Goal: Navigation & Orientation: Find specific page/section

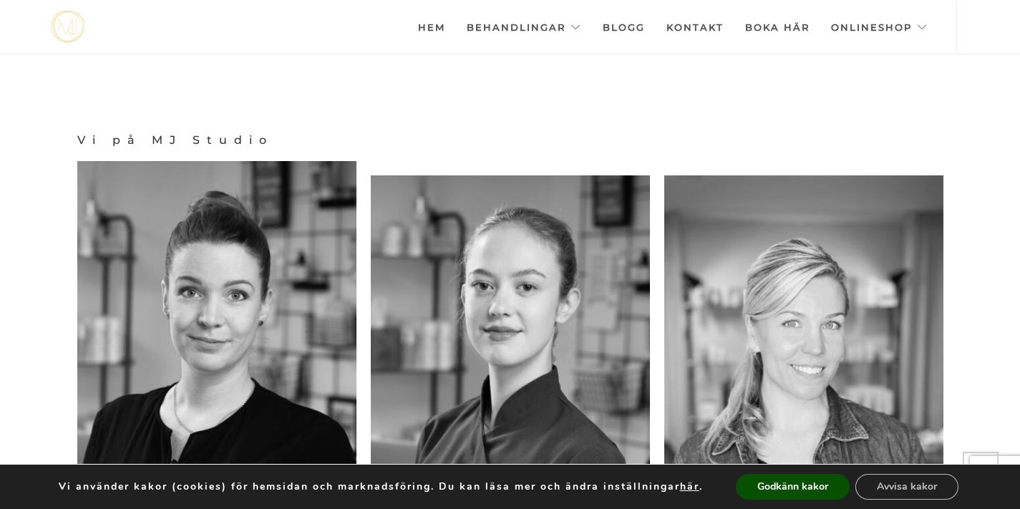
scroll to position [1164, 0]
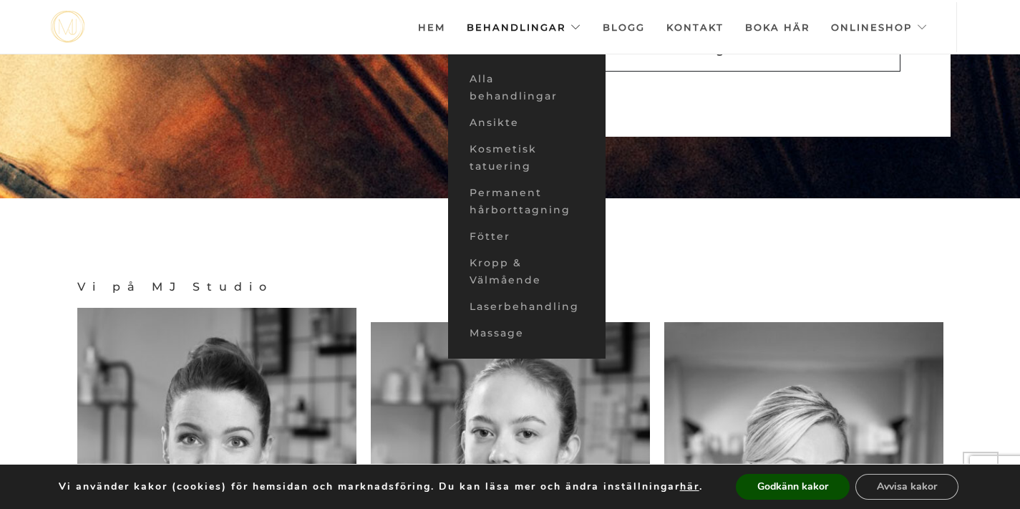
click at [578, 25] on link "Behandlingar" at bounding box center [524, 27] width 115 height 50
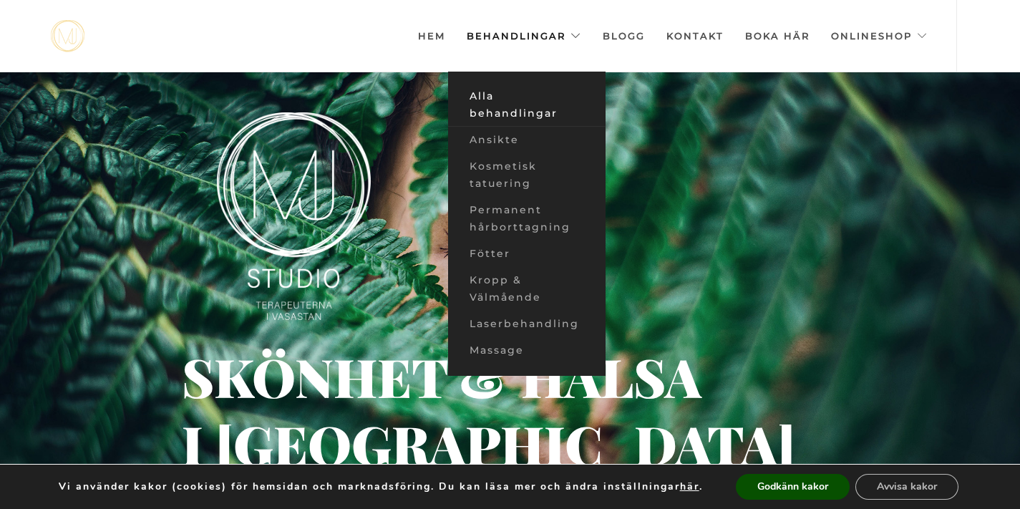
click at [525, 92] on link "Alla behandlingar" at bounding box center [526, 105] width 157 height 44
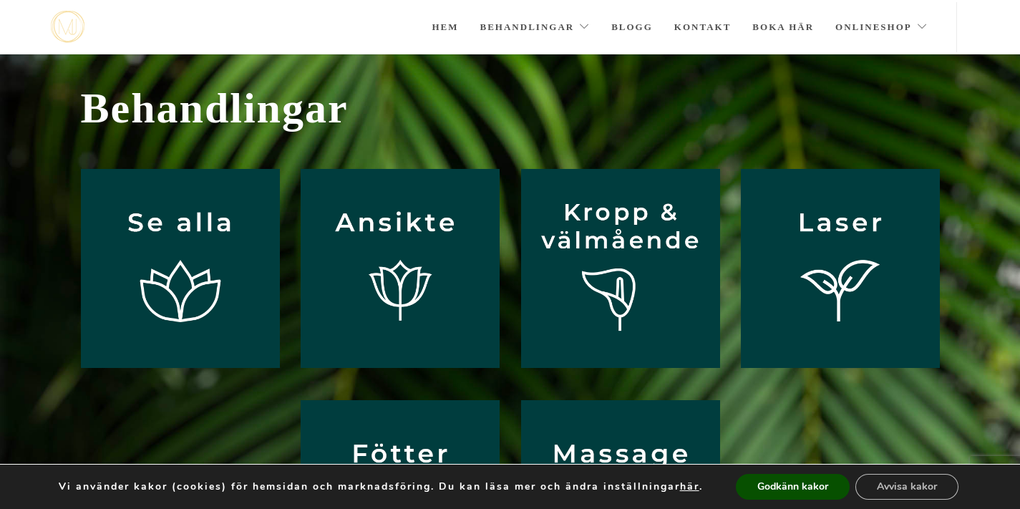
scroll to position [40, 0]
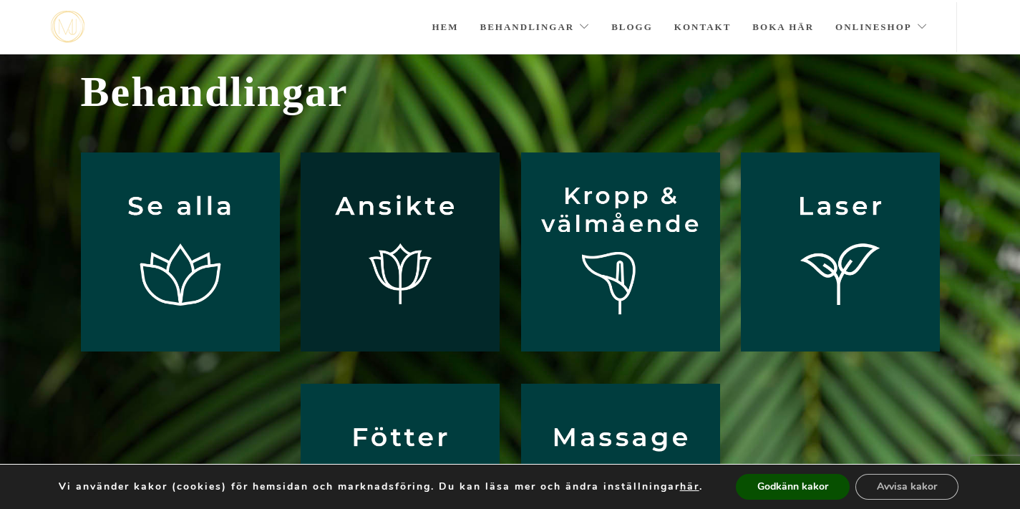
click at [375, 236] on img at bounding box center [400, 251] width 199 height 199
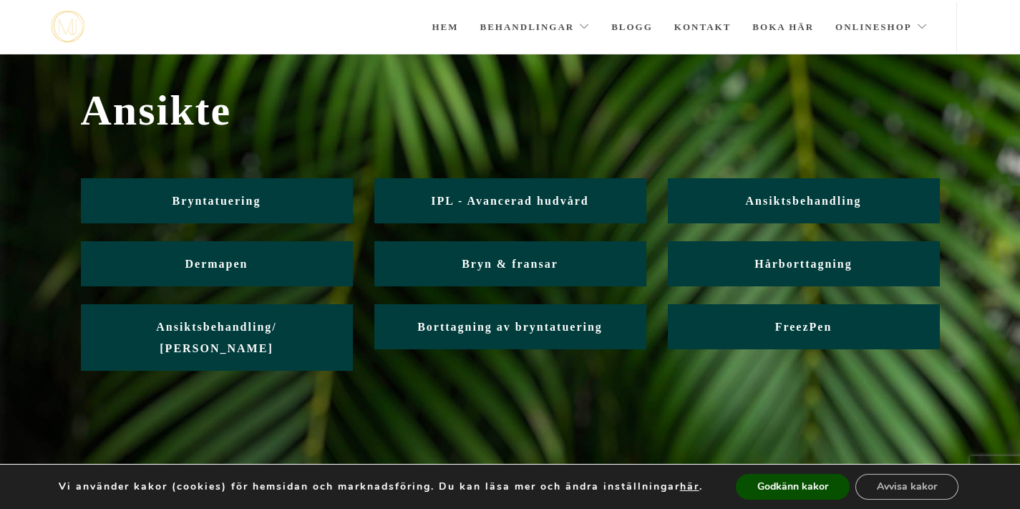
scroll to position [15, 0]
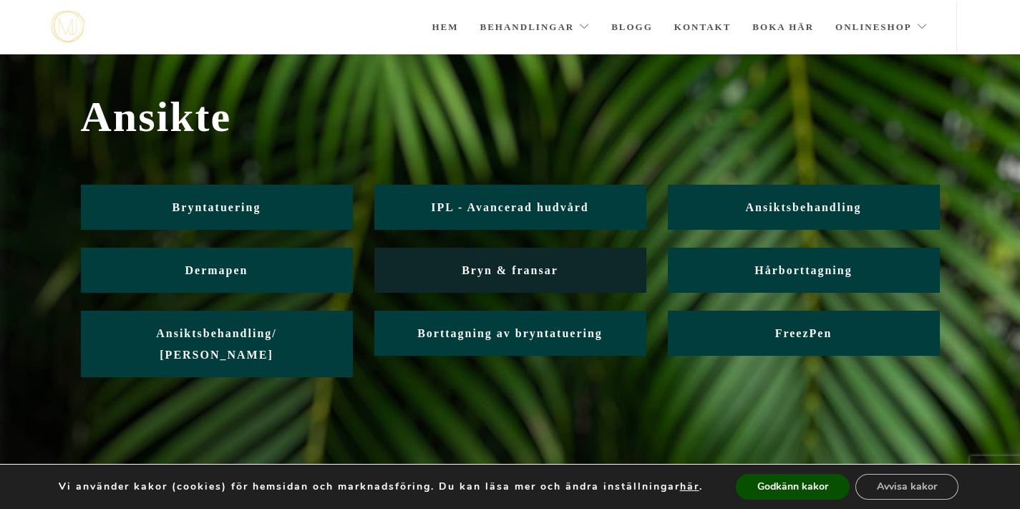
click at [547, 276] on span "Bryn & fransar" at bounding box center [510, 270] width 97 height 12
